Goal: Find specific page/section

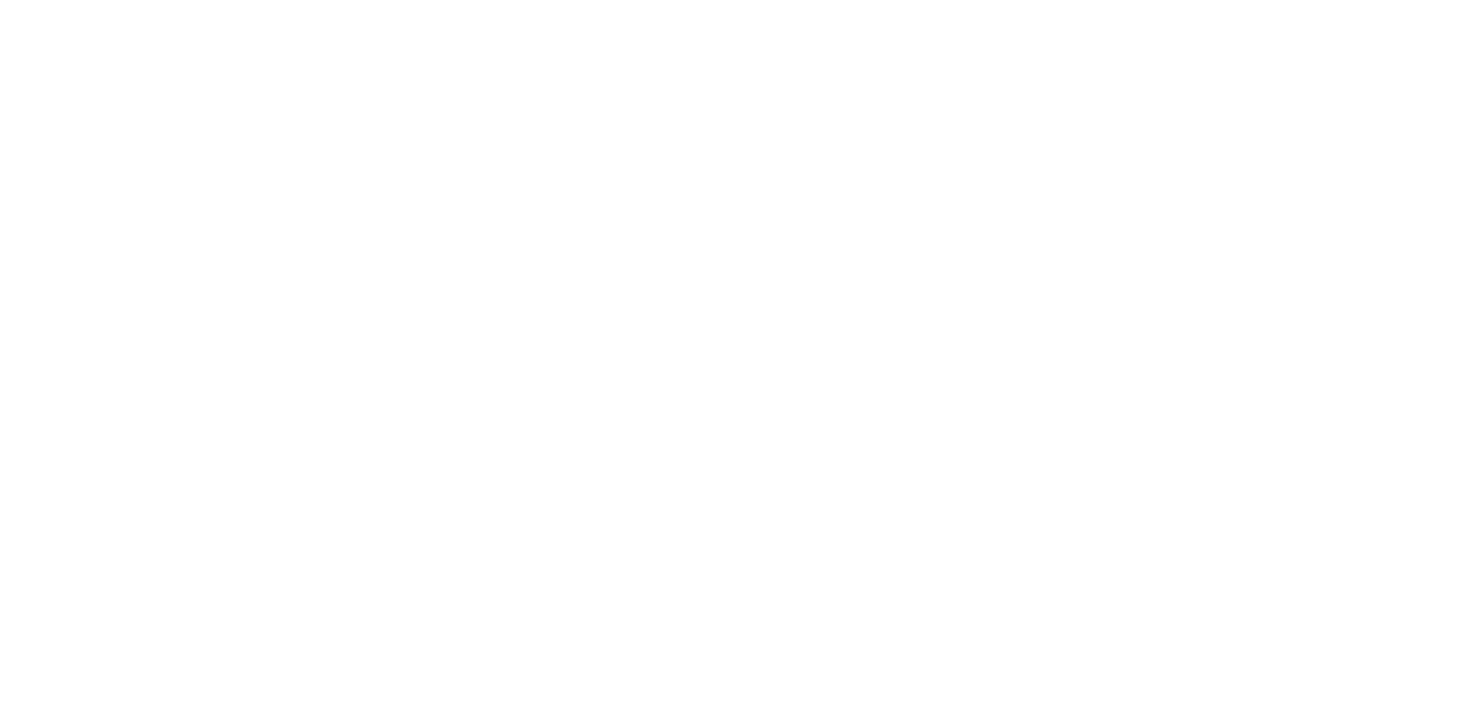
scroll to position [9, 0]
